Goal: Task Accomplishment & Management: Manage account settings

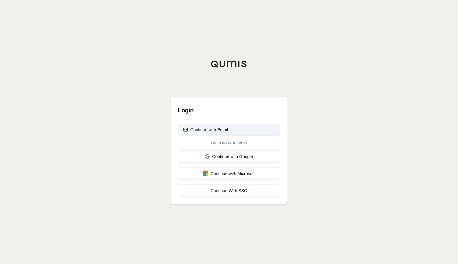
click at [222, 127] on div "Continue with Email" at bounding box center [205, 130] width 45 height 6
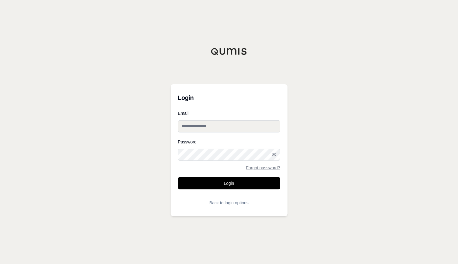
click at [232, 127] on input "Email" at bounding box center [229, 126] width 102 height 12
type input "**********"
click at [178, 177] on button "Login" at bounding box center [229, 183] width 102 height 12
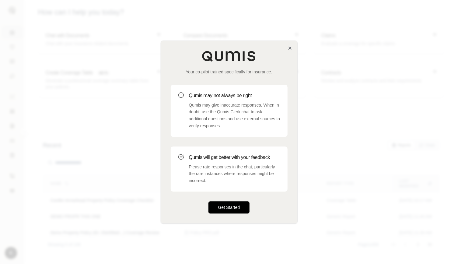
click at [225, 209] on button "Get Started" at bounding box center [228, 207] width 41 height 12
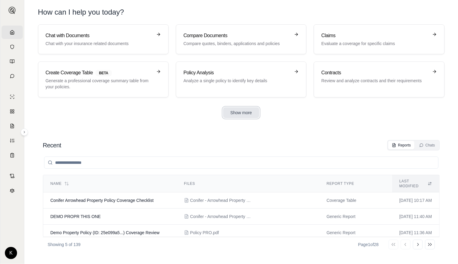
click at [240, 113] on button "Show more" at bounding box center [241, 112] width 36 height 11
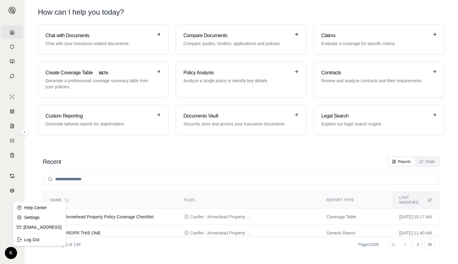
click at [13, 251] on html "Home Vault Prompts Chats Single Policy Comparisons Claims Custom Report Coverag…" at bounding box center [229, 132] width 458 height 264
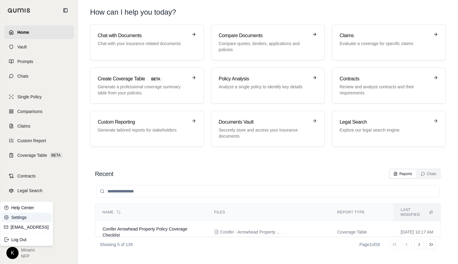
click at [18, 216] on link "Settings" at bounding box center [27, 217] width 50 height 10
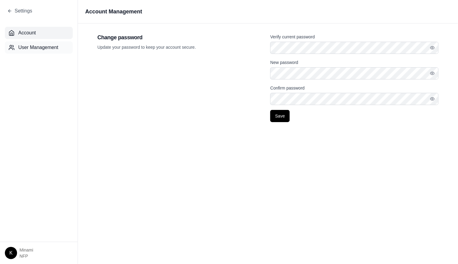
click at [39, 49] on span "User Management" at bounding box center [38, 47] width 40 height 7
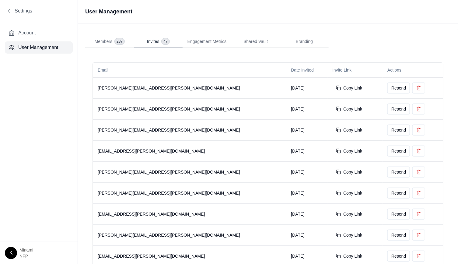
click at [165, 42] on span "47" at bounding box center [165, 41] width 8 height 6
